Goal: Find specific page/section: Find specific page/section

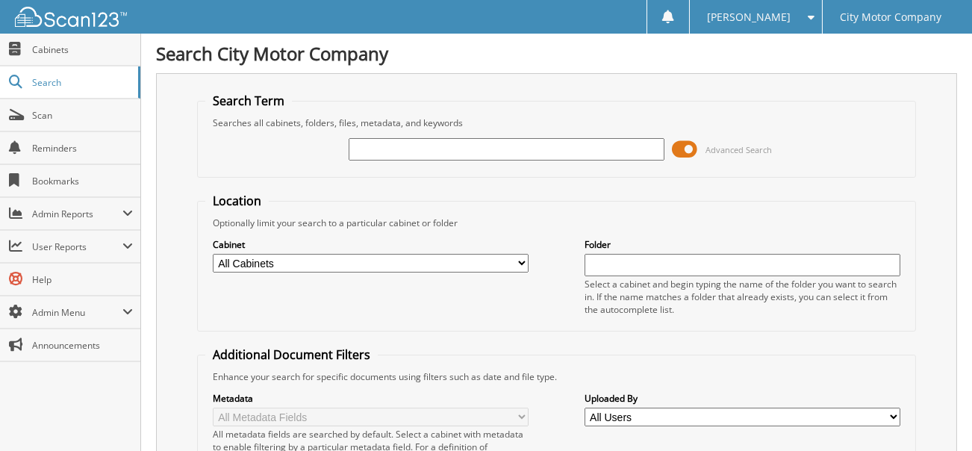
click at [484, 150] on input "text" at bounding box center [507, 149] width 317 height 22
type input "#25-1730 TOW"
click at [444, 143] on input "#25-1730 TOW" at bounding box center [507, 149] width 317 height 22
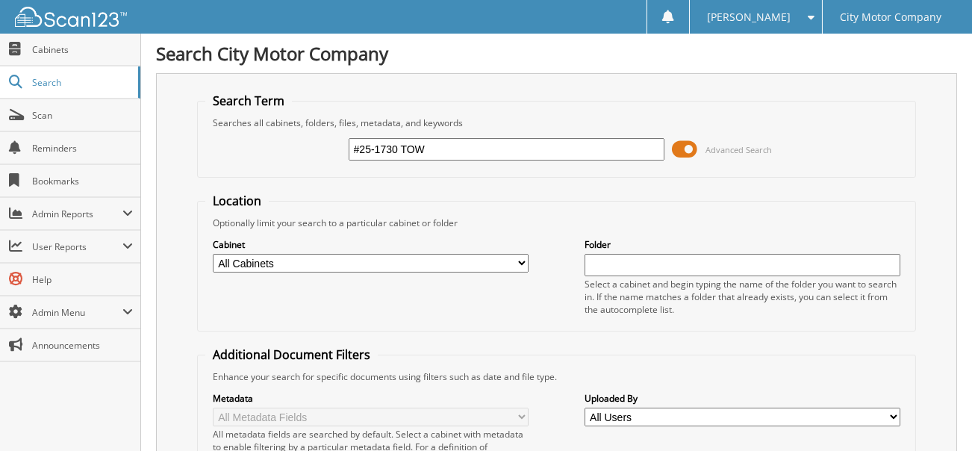
click at [444, 143] on input "#25-1730 TOW" at bounding box center [507, 149] width 317 height 22
type input "OX & SON"
click at [432, 145] on input "OX & SON" at bounding box center [507, 149] width 317 height 22
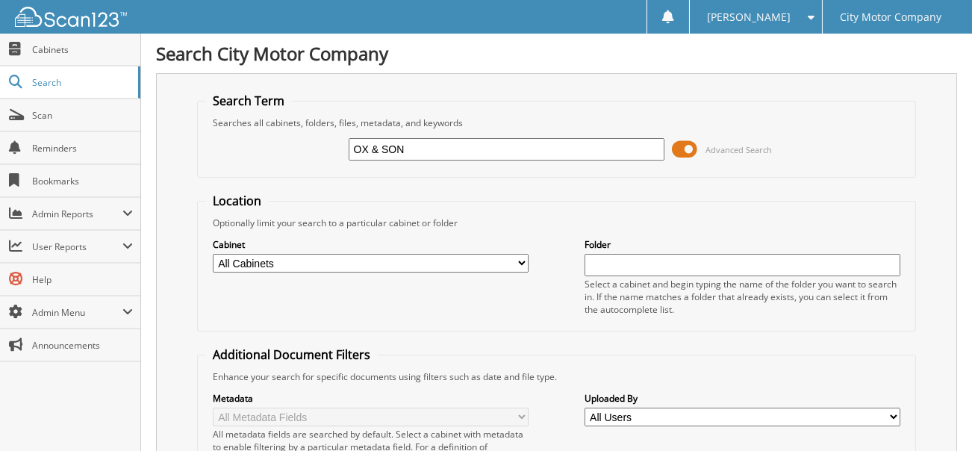
click at [432, 145] on input "OX & SON" at bounding box center [507, 149] width 317 height 22
type input "56447"
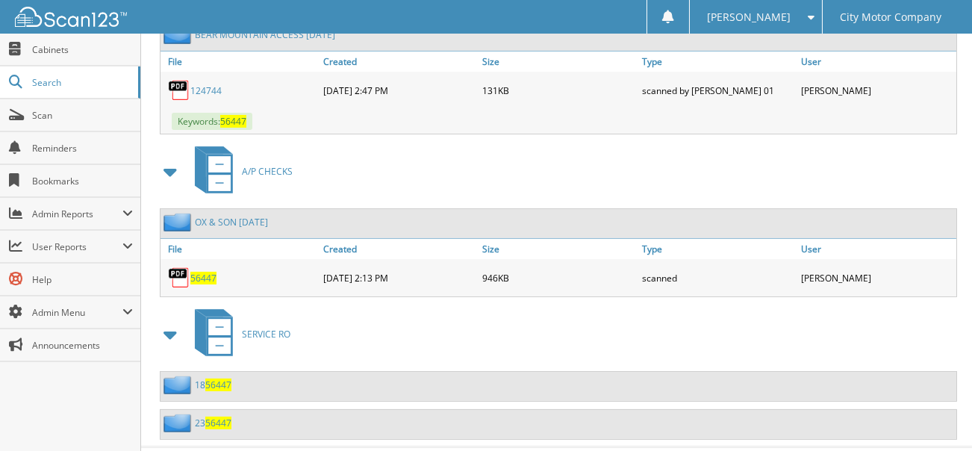
scroll to position [939, 0]
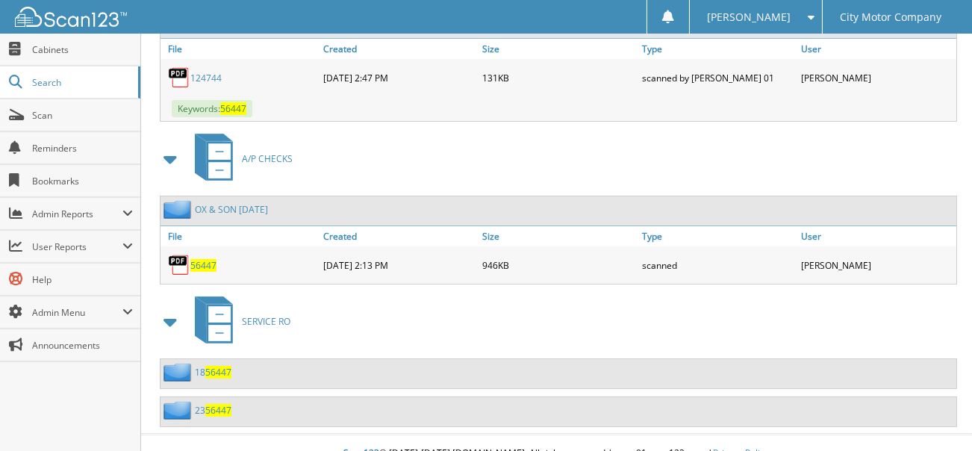
click at [196, 259] on span "56447" at bounding box center [203, 265] width 26 height 13
click at [205, 259] on span "56447" at bounding box center [203, 265] width 26 height 13
click at [184, 254] on img at bounding box center [179, 265] width 22 height 22
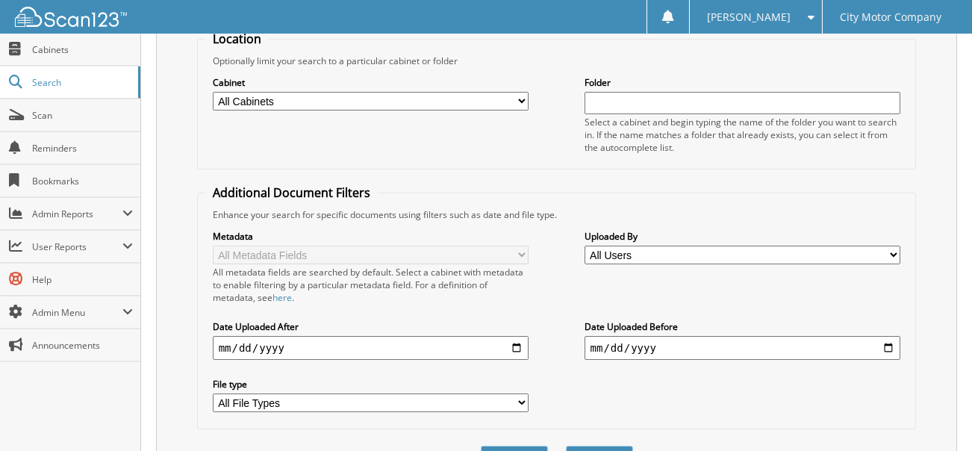
scroll to position [0, 0]
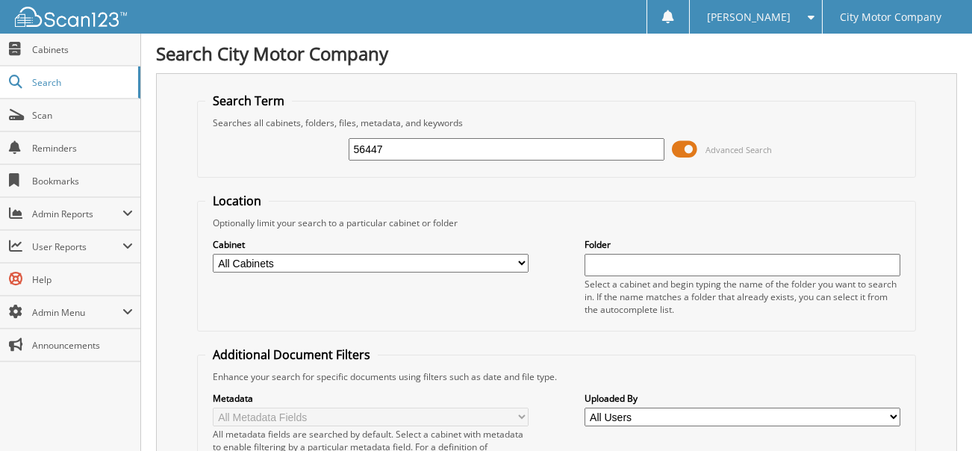
drag, startPoint x: 389, startPoint y: 151, endPoint x: 337, endPoint y: 155, distance: 52.4
click at [337, 155] on div "56447 Advanced Search" at bounding box center [557, 149] width 704 height 40
type input "56321"
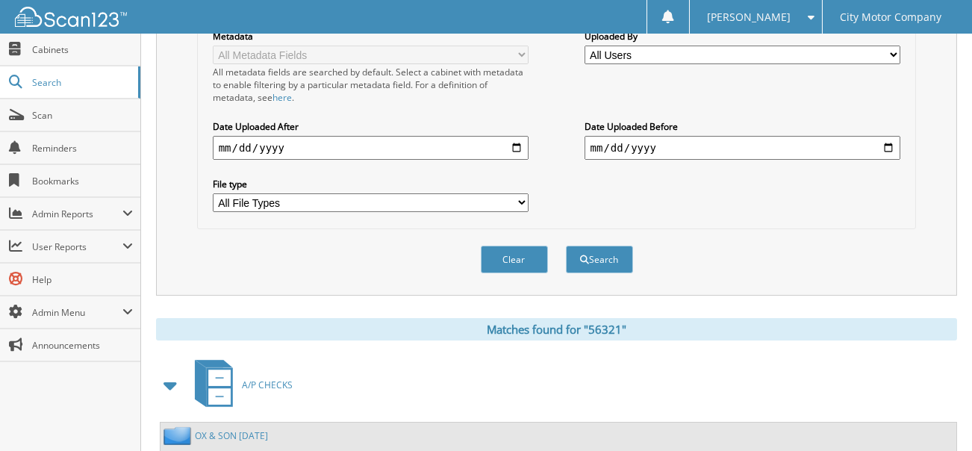
scroll to position [448, 0]
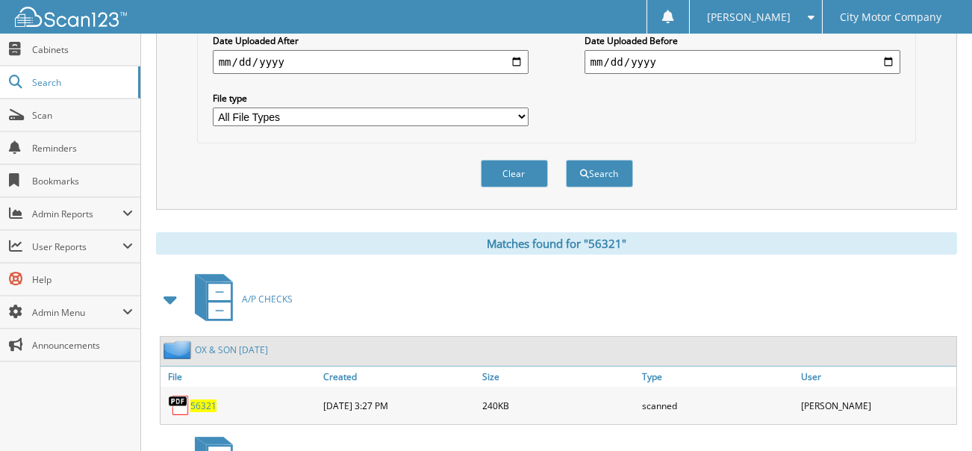
click at [208, 400] on span "56321" at bounding box center [203, 406] width 26 height 13
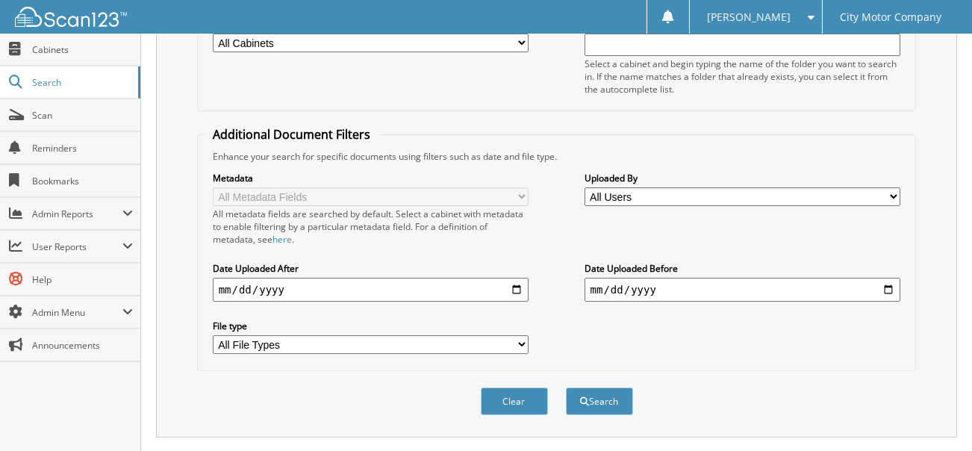
scroll to position [0, 0]
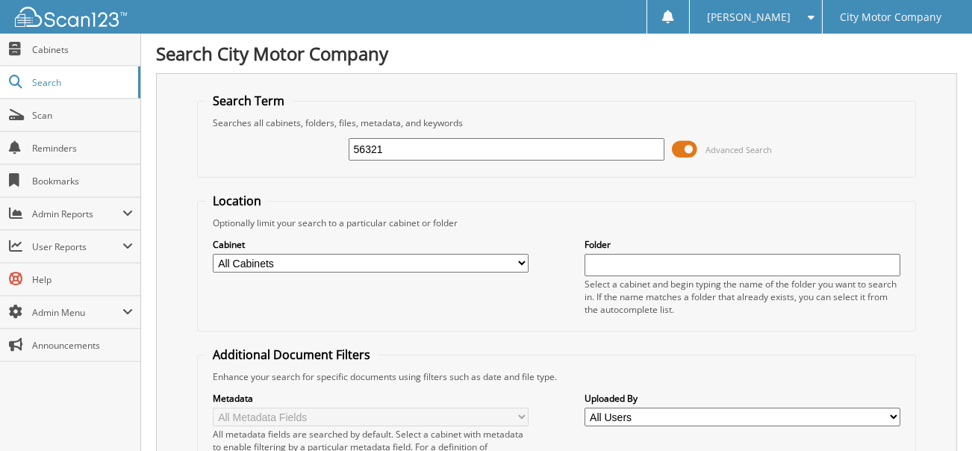
click at [403, 148] on input "56321" at bounding box center [507, 149] width 317 height 22
click at [402, 148] on input "56321" at bounding box center [507, 149] width 317 height 22
click at [401, 150] on input "56321" at bounding box center [507, 149] width 317 height 22
type input "56259"
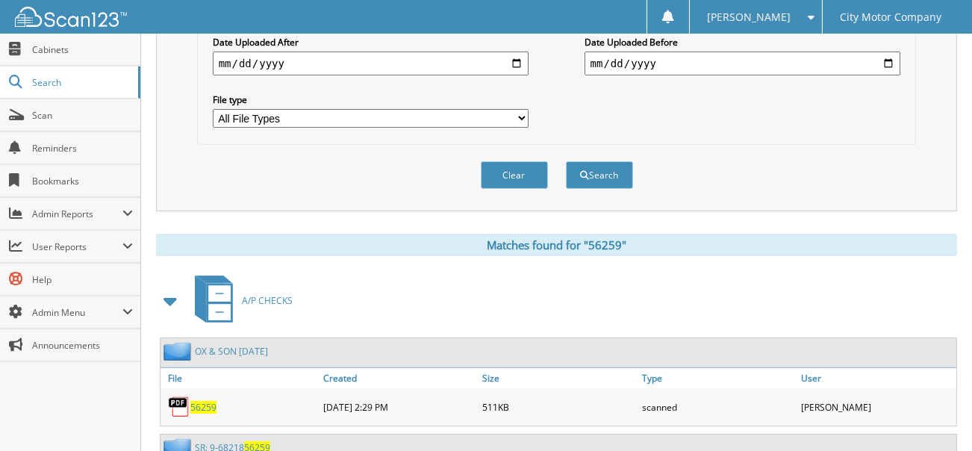
scroll to position [448, 0]
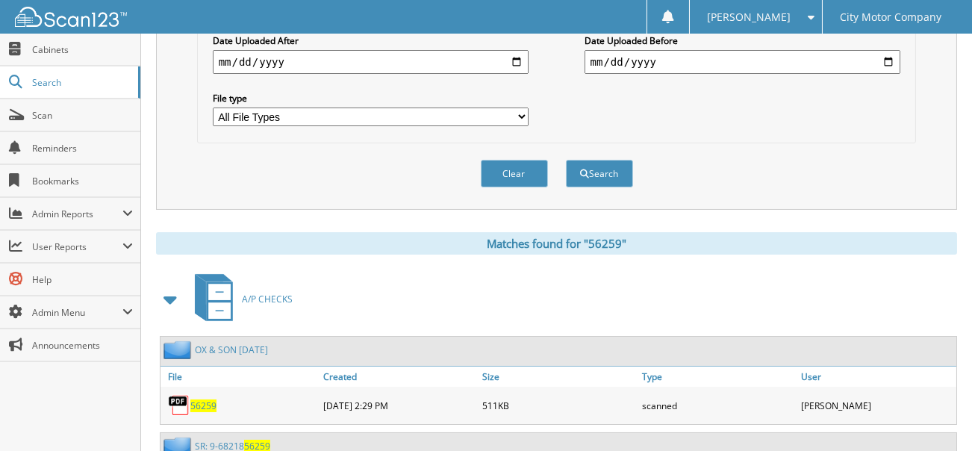
click at [195, 400] on span "56259" at bounding box center [203, 406] width 26 height 13
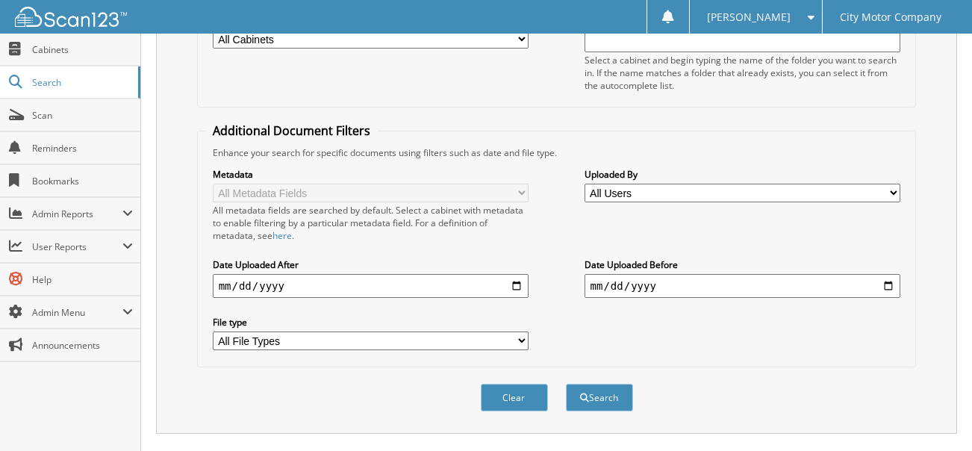
scroll to position [75, 0]
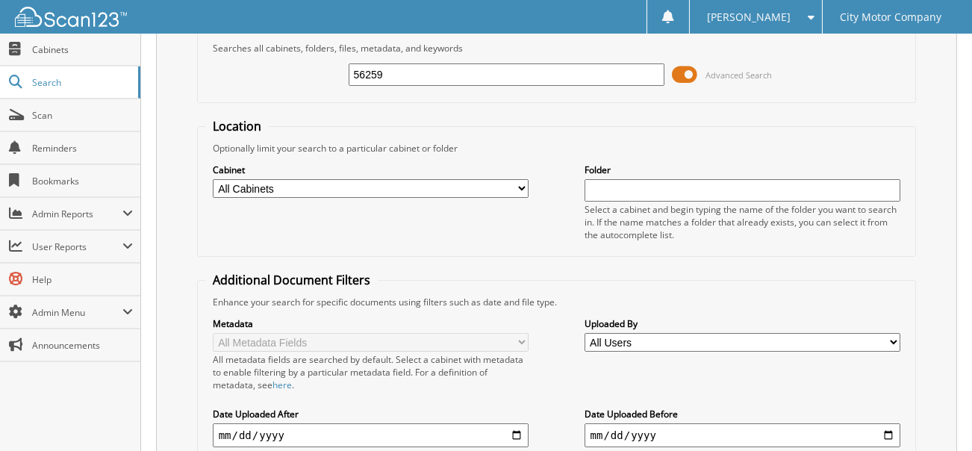
click at [422, 68] on input "56259" at bounding box center [507, 74] width 317 height 22
type input "55989"
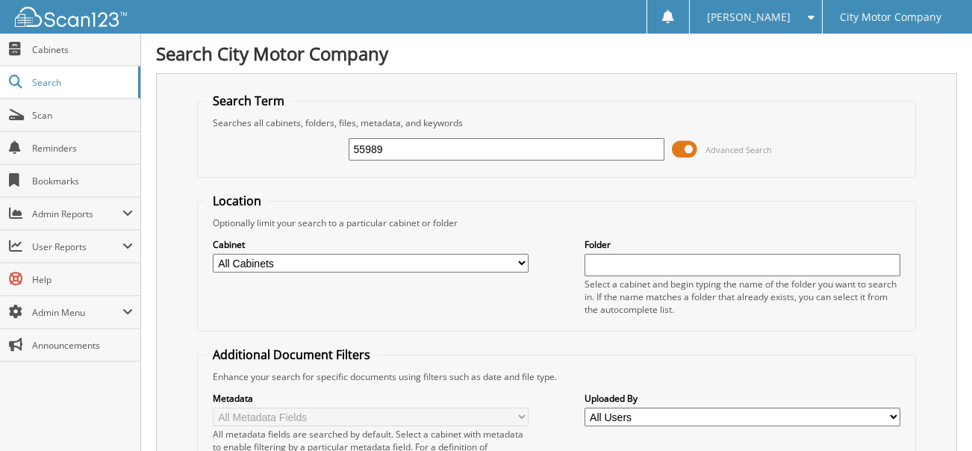
click at [398, 143] on input "55989" at bounding box center [507, 149] width 317 height 22
type input "55998"
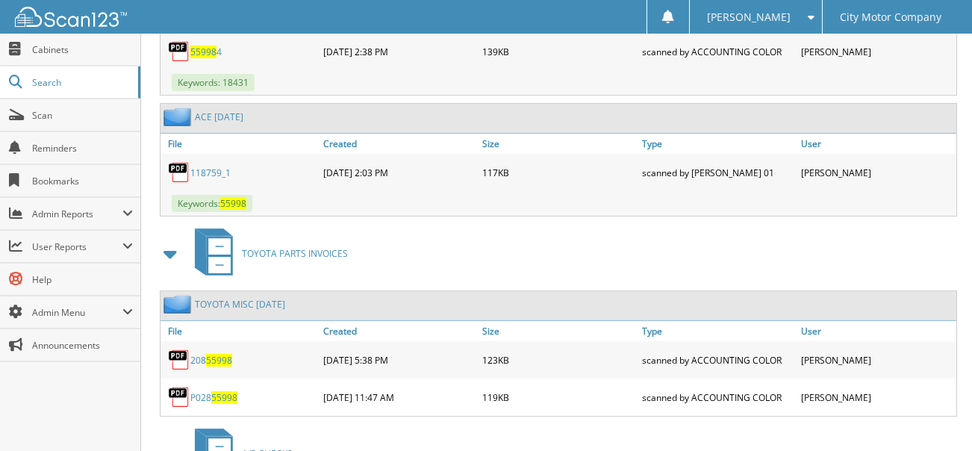
scroll to position [1120, 0]
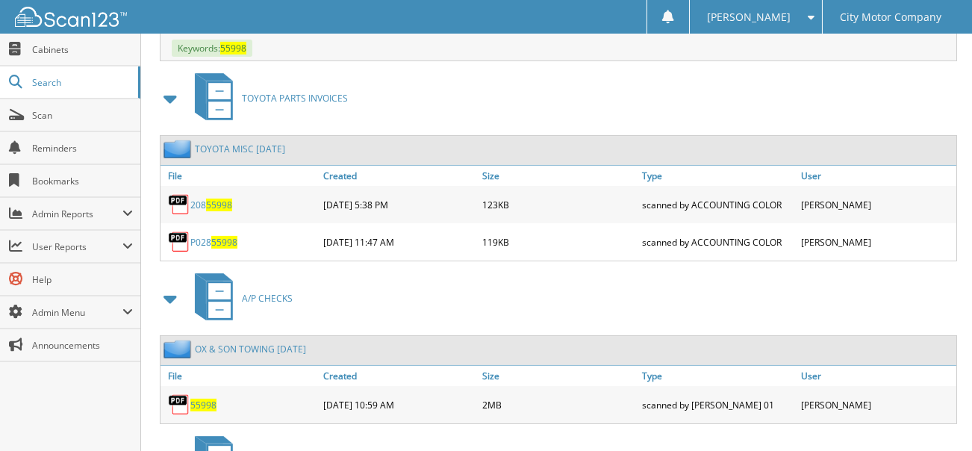
click at [203, 399] on span "55998" at bounding box center [203, 405] width 26 height 13
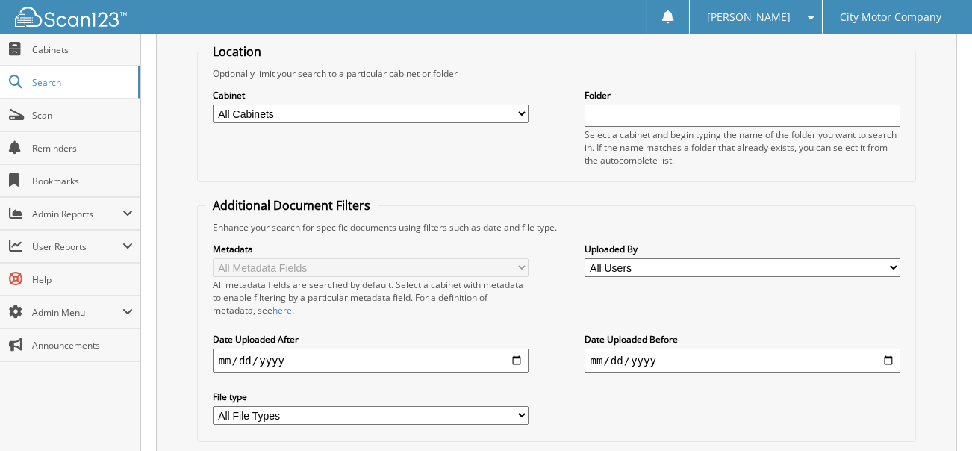
scroll to position [0, 0]
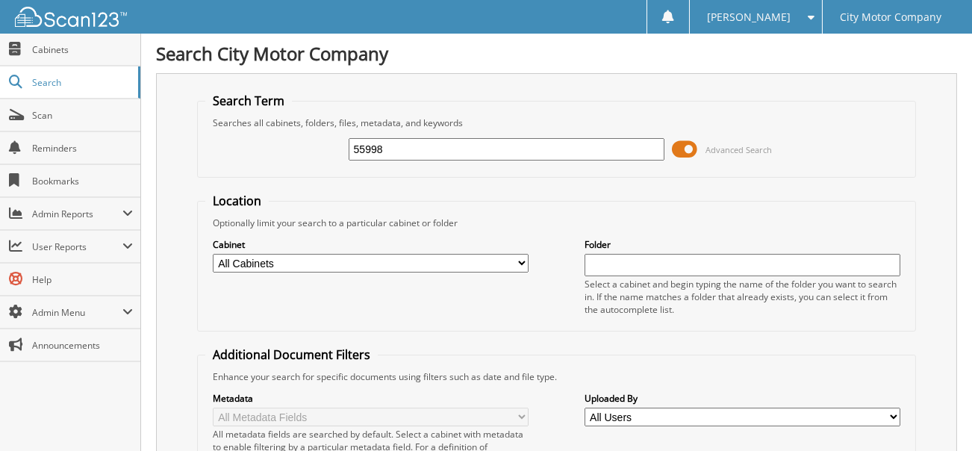
click at [394, 146] on input "55998" at bounding box center [507, 149] width 317 height 22
type input "55860"
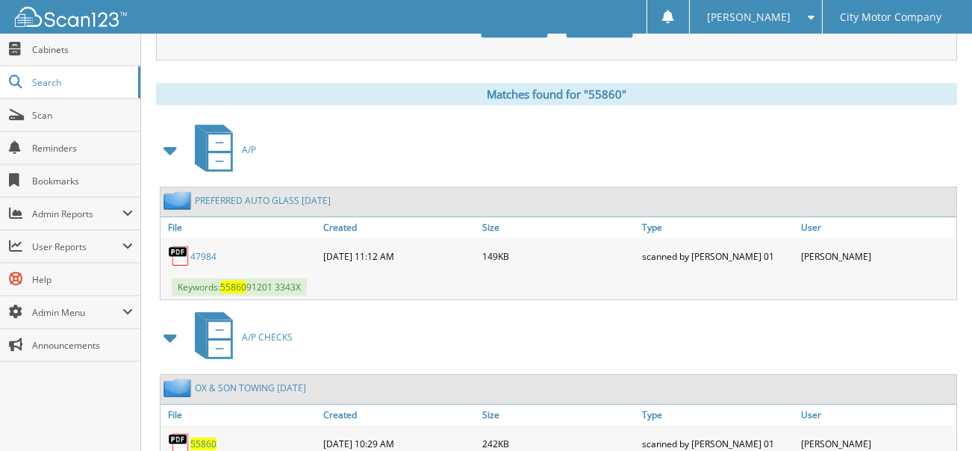
scroll to position [672, 0]
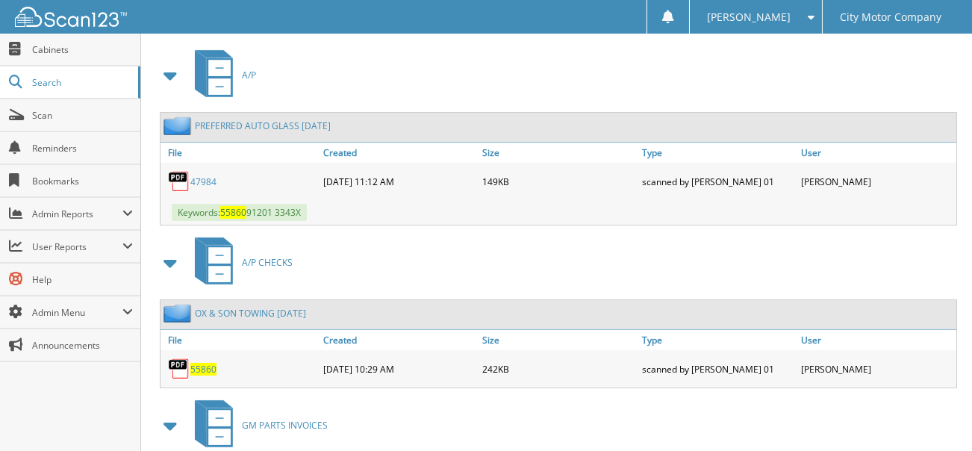
click at [199, 363] on span "55860" at bounding box center [203, 369] width 26 height 13
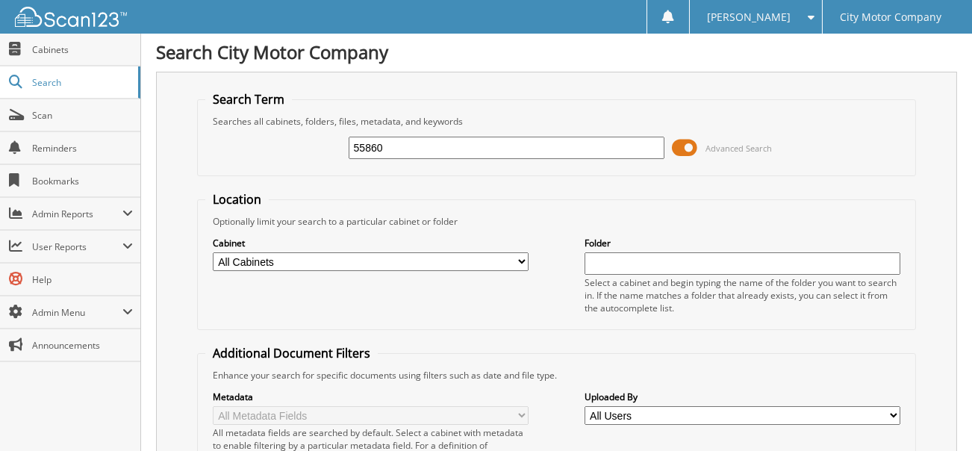
scroll to position [0, 0]
click at [401, 148] on input "55860" at bounding box center [507, 149] width 317 height 22
type input "55802"
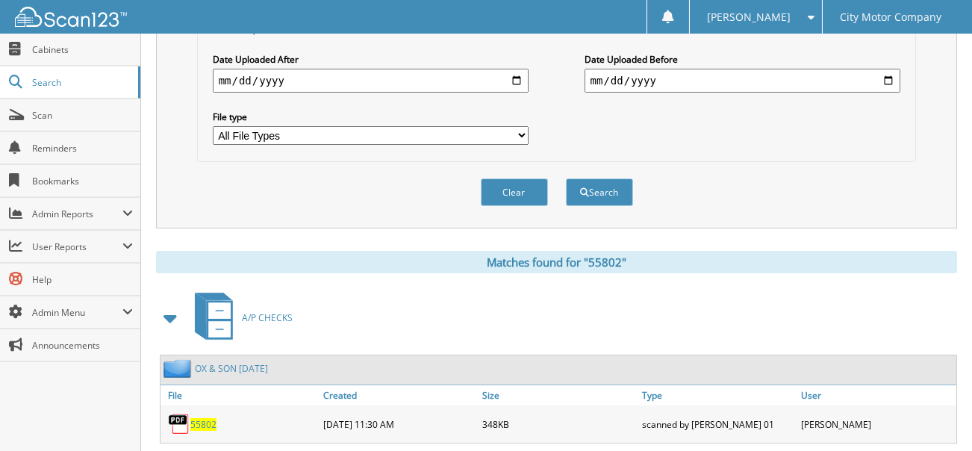
scroll to position [598, 0]
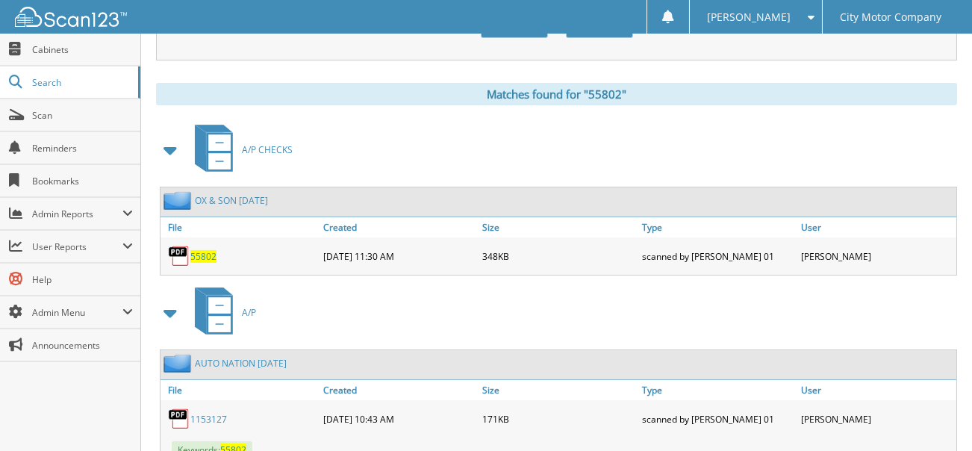
click at [205, 250] on span "55802" at bounding box center [203, 256] width 26 height 13
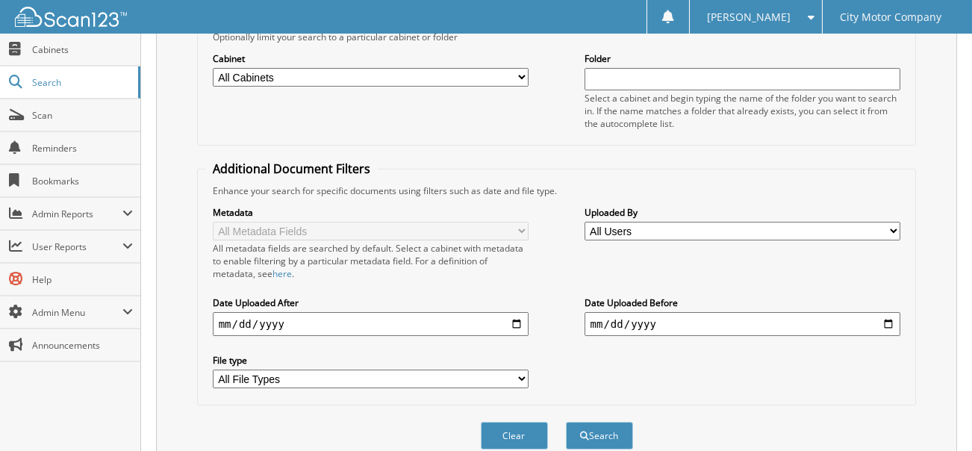
scroll to position [0, 0]
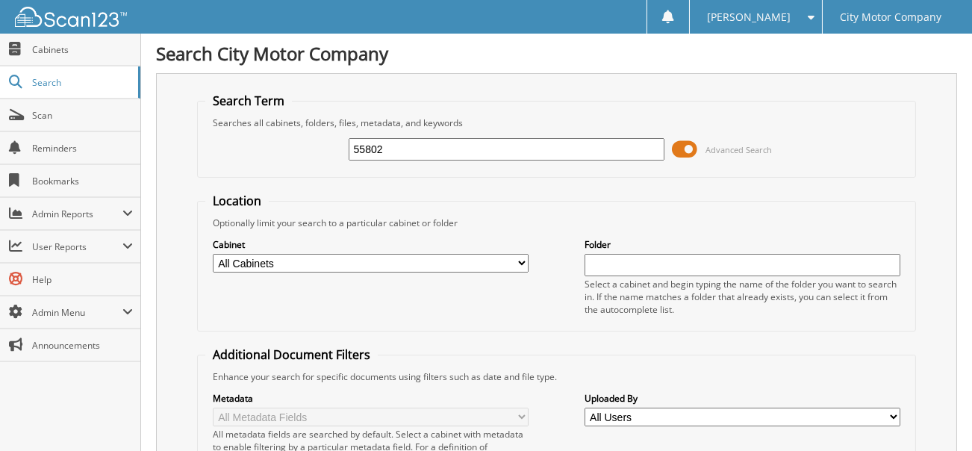
click at [400, 148] on input "55802" at bounding box center [507, 149] width 317 height 22
type input "55642"
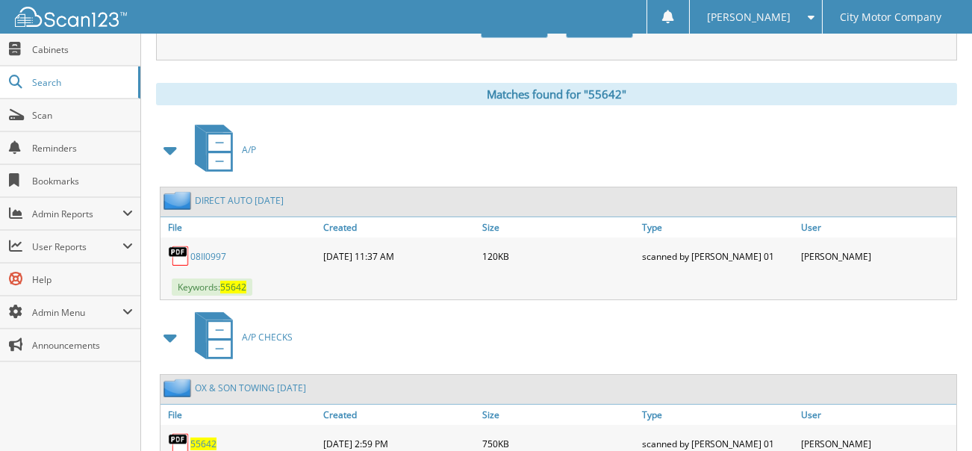
scroll to position [672, 0]
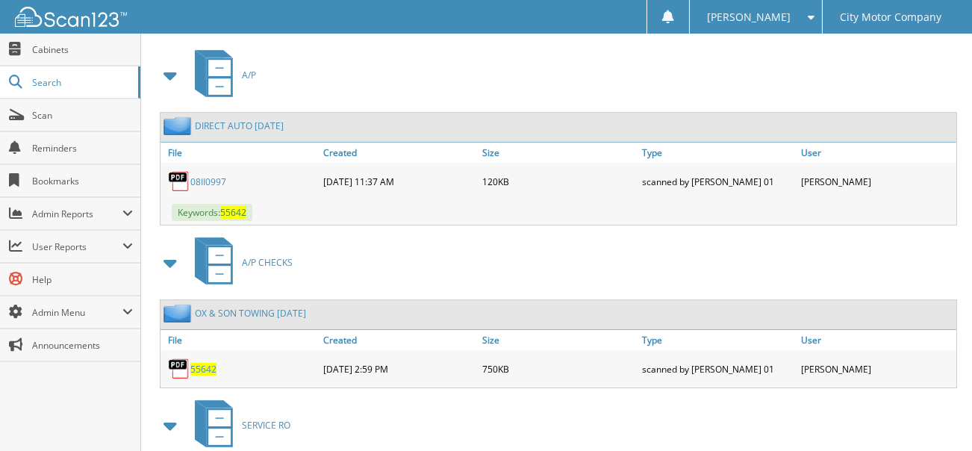
click at [193, 363] on span "55642" at bounding box center [203, 369] width 26 height 13
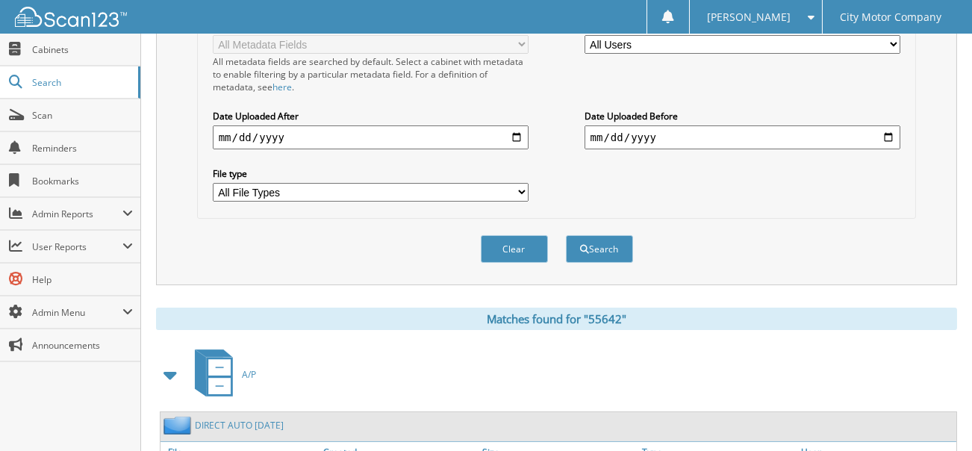
scroll to position [0, 0]
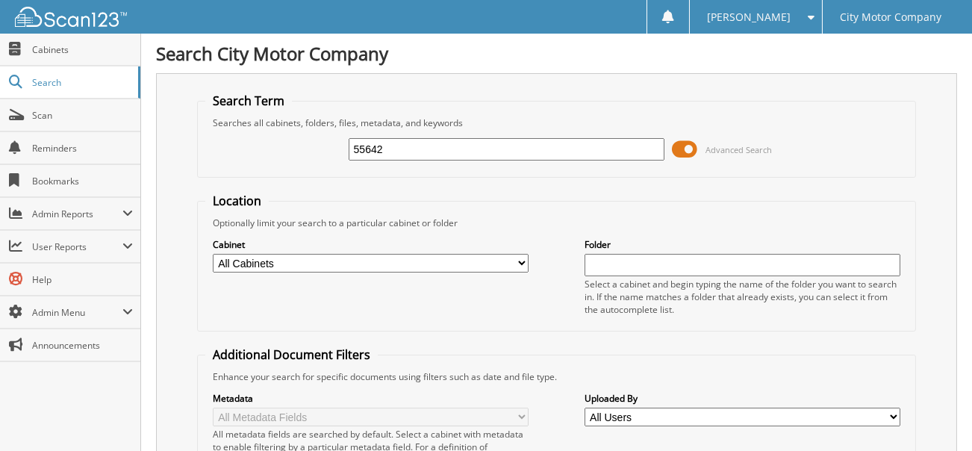
click at [406, 142] on input "55642" at bounding box center [507, 149] width 317 height 22
type input "55393"
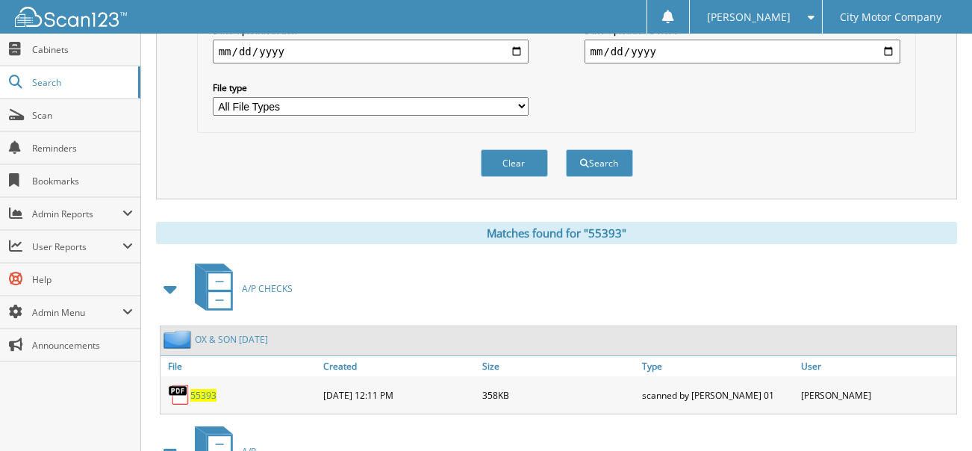
scroll to position [523, 0]
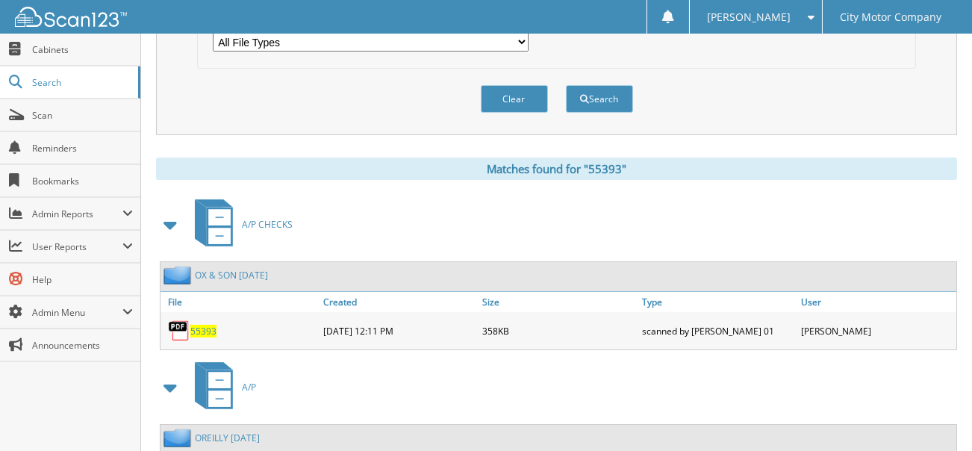
click at [196, 325] on span "55393" at bounding box center [203, 331] width 26 height 13
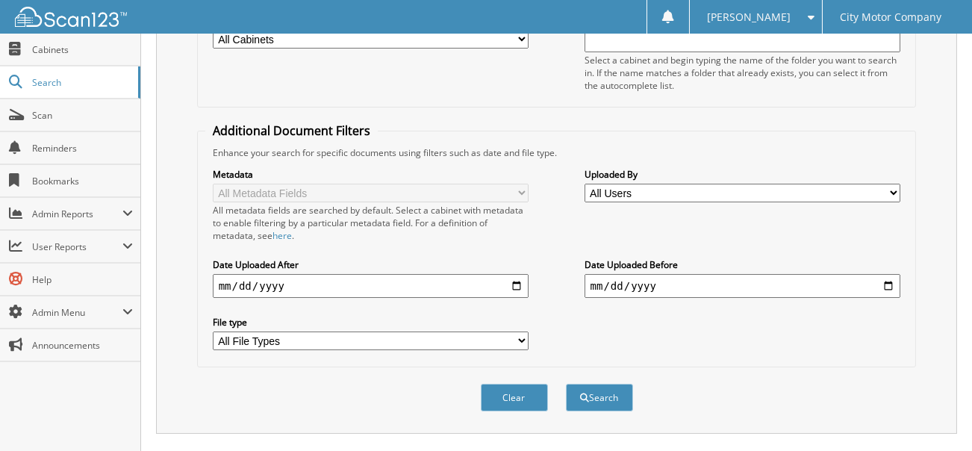
scroll to position [0, 0]
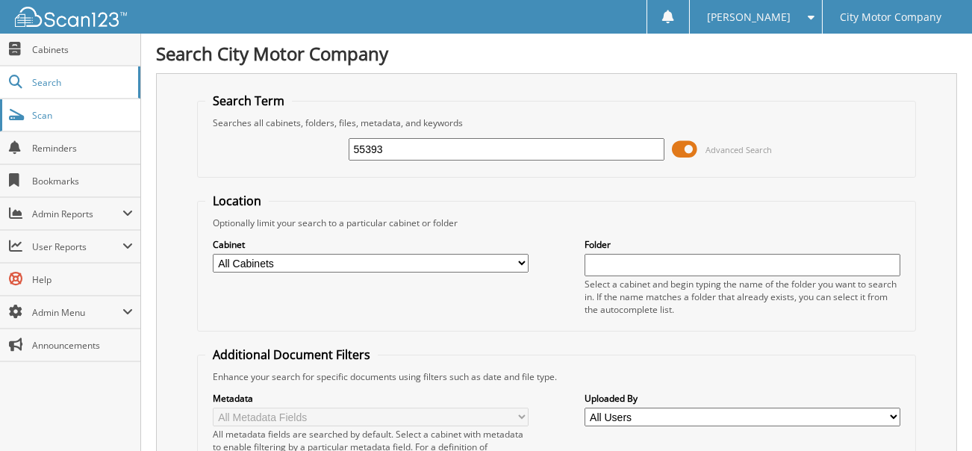
click at [46, 114] on span "Scan" at bounding box center [82, 115] width 101 height 13
